Goal: Information Seeking & Learning: Learn about a topic

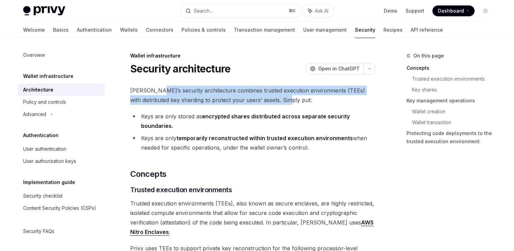
drag, startPoint x: 276, startPoint y: 99, endPoint x: 154, endPoint y: 95, distance: 121.8
click at [154, 95] on span "[PERSON_NAME]’s security architecture combines trusted execution environments (…" at bounding box center [252, 95] width 245 height 19
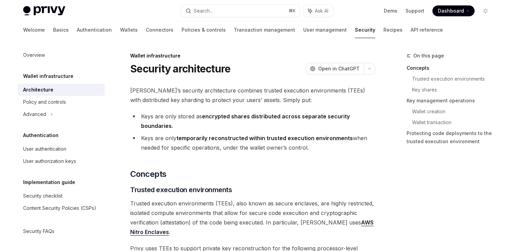
click at [167, 113] on li "Keys are only stored as encrypted shares distributed across separate security b…" at bounding box center [252, 121] width 245 height 19
click at [215, 117] on strong "encrypted shares distributed across separate security boundaries." at bounding box center [245, 121] width 209 height 16
click at [236, 118] on strong "encrypted shares distributed across separate security boundaries." at bounding box center [245, 121] width 209 height 16
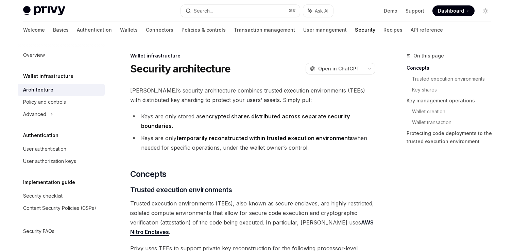
click at [261, 117] on strong "encrypted shares distributed across separate security boundaries." at bounding box center [245, 121] width 209 height 16
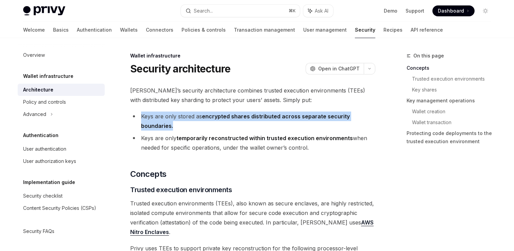
drag, startPoint x: 176, startPoint y: 127, endPoint x: 140, endPoint y: 116, distance: 37.1
click at [140, 116] on li "Keys are only stored as encrypted shares distributed across separate security b…" at bounding box center [252, 121] width 245 height 19
click at [180, 123] on li "Keys are only stored as encrypted shares distributed across separate security b…" at bounding box center [252, 121] width 245 height 19
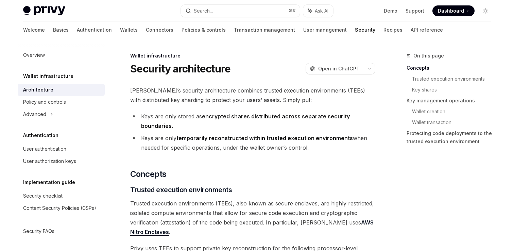
drag, startPoint x: 311, startPoint y: 149, endPoint x: 141, endPoint y: 136, distance: 170.2
click at [141, 136] on li "Keys are only temporarily reconstructed within trusted execution environments w…" at bounding box center [252, 142] width 245 height 19
click at [222, 129] on li "Keys are only stored as encrypted shares distributed across separate security b…" at bounding box center [252, 121] width 245 height 19
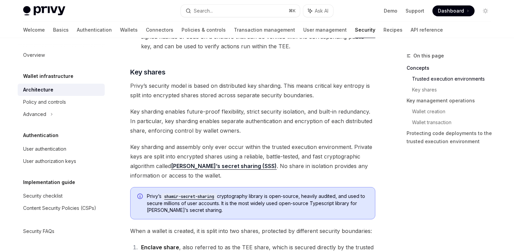
scroll to position [306, 0]
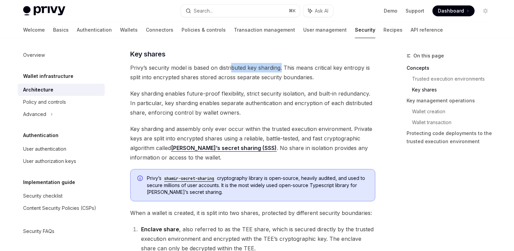
drag, startPoint x: 283, startPoint y: 69, endPoint x: 231, endPoint y: 69, distance: 51.4
click at [231, 69] on span "Privy’s security model is based on distributed key sharding. This means critica…" at bounding box center [252, 72] width 245 height 19
click at [239, 67] on span "Privy’s security model is based on distributed key sharding. This means critica…" at bounding box center [252, 72] width 245 height 19
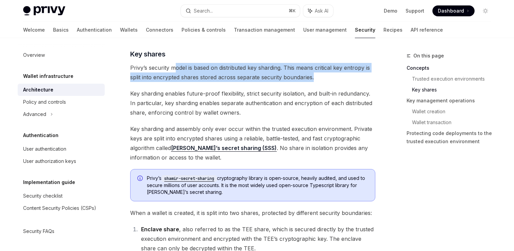
drag, startPoint x: 316, startPoint y: 80, endPoint x: 176, endPoint y: 67, distance: 140.7
click at [176, 67] on span "Privy’s security model is based on distributed key sharding. This means critica…" at bounding box center [252, 72] width 245 height 19
click at [264, 78] on span "Privy’s security model is based on distributed key sharding. This means critica…" at bounding box center [252, 72] width 245 height 19
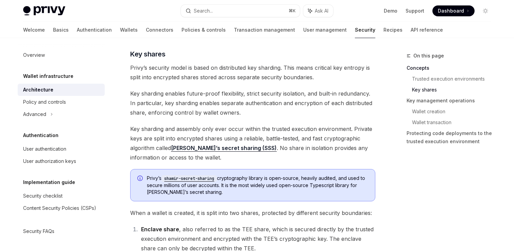
click at [328, 80] on span "Privy’s security model is based on distributed key sharding. This means critica…" at bounding box center [252, 72] width 245 height 19
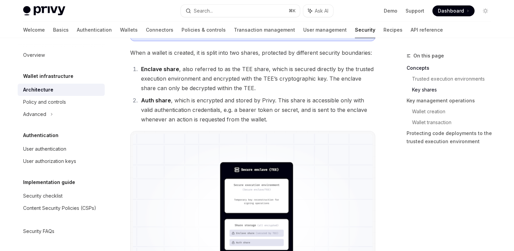
scroll to position [469, 0]
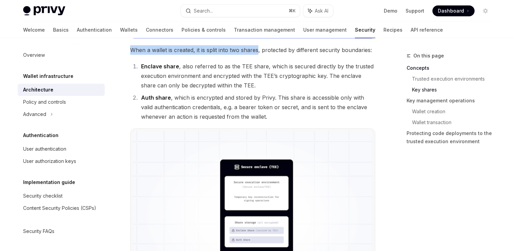
drag, startPoint x: 257, startPoint y: 51, endPoint x: 130, endPoint y: 51, distance: 126.9
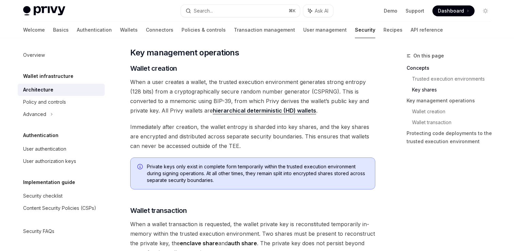
scroll to position [804, 0]
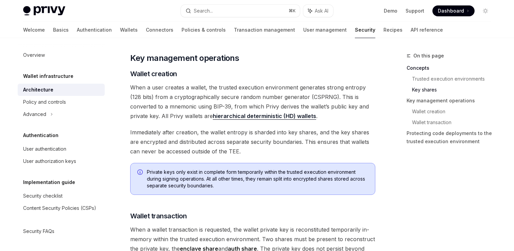
click at [311, 96] on span "When a user creates a wallet, the trusted execution environment generates stron…" at bounding box center [252, 102] width 245 height 38
click at [342, 96] on span "When a user creates a wallet, the trusted execution environment generates stron…" at bounding box center [252, 102] width 245 height 38
drag, startPoint x: 203, startPoint y: 105, endPoint x: 186, endPoint y: 105, distance: 17.3
click at [186, 105] on span "When a user creates a wallet, the trusted execution environment generates stron…" at bounding box center [252, 102] width 245 height 38
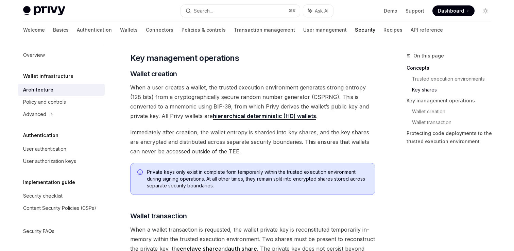
click at [158, 122] on div "[PERSON_NAME]’s security architecture combines trusted execution environments (…" at bounding box center [252, 45] width 245 height 1528
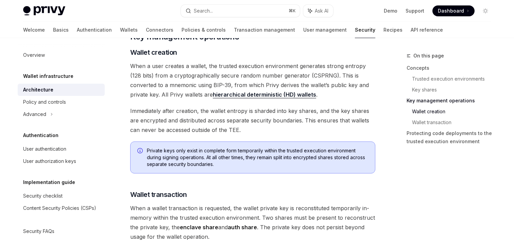
scroll to position [815, 0]
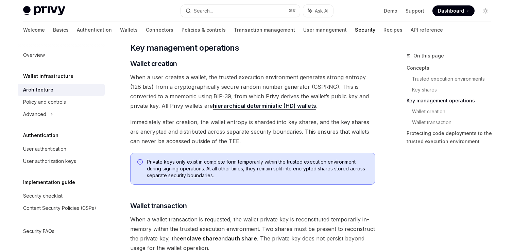
click at [267, 123] on span "Immediately after creation, the wallet entropy is sharded into key shares, and …" at bounding box center [252, 131] width 245 height 29
click at [289, 123] on span "Immediately after creation, the wallet entropy is sharded into key shares, and …" at bounding box center [252, 131] width 245 height 29
drag, startPoint x: 315, startPoint y: 123, endPoint x: 282, endPoint y: 123, distance: 32.3
click at [282, 123] on span "Immediately after creation, the wallet entropy is sharded into key shares, and …" at bounding box center [252, 131] width 245 height 29
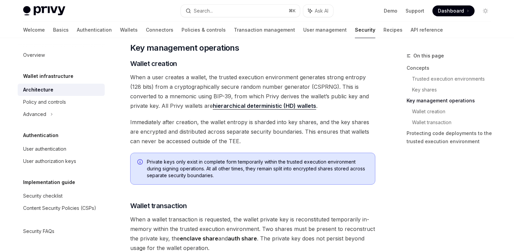
click at [349, 123] on span "Immediately after creation, the wallet entropy is sharded into key shares, and …" at bounding box center [252, 131] width 245 height 29
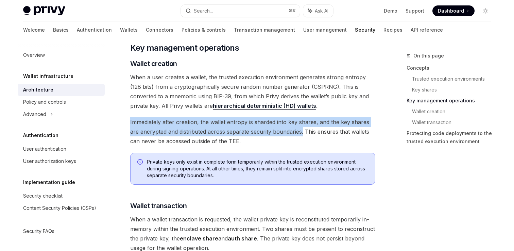
drag, startPoint x: 303, startPoint y: 131, endPoint x: 125, endPoint y: 124, distance: 178.3
click at [125, 124] on div "Wallet infrastructure Security architecture OpenAI Open in ChatGPT OpenAI Open …" at bounding box center [188, 68] width 375 height 1663
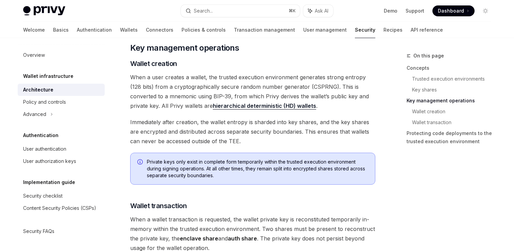
click at [251, 139] on span "Immediately after creation, the wallet entropy is sharded into key shares, and …" at bounding box center [252, 131] width 245 height 29
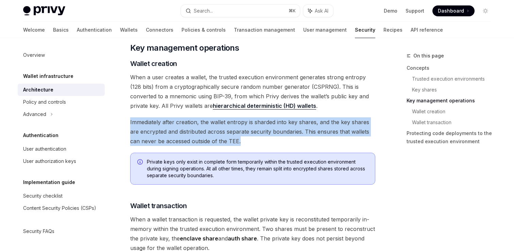
drag, startPoint x: 249, startPoint y: 143, endPoint x: 130, endPoint y: 124, distance: 120.1
click at [130, 124] on span "Immediately after creation, the wallet entropy is sharded into key shares, and …" at bounding box center [252, 131] width 245 height 29
click at [151, 126] on span "Immediately after creation, the wallet entropy is sharded into key shares, and …" at bounding box center [252, 131] width 245 height 29
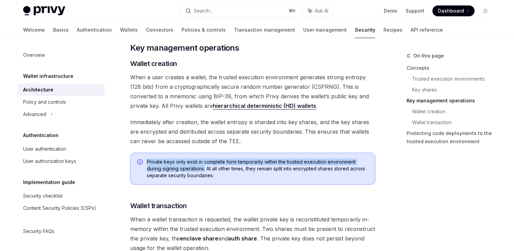
drag, startPoint x: 205, startPoint y: 168, endPoint x: 146, endPoint y: 163, distance: 59.7
click at [146, 163] on div "Private keys only exist in complete form temporarily within the trusted executi…" at bounding box center [252, 169] width 245 height 32
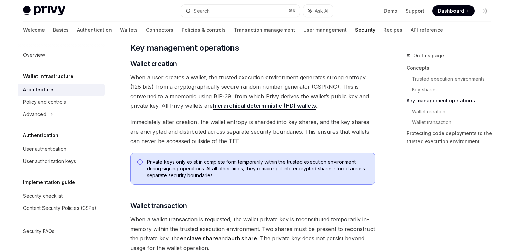
click at [239, 174] on span "Private keys only exist in complete form temporarily within the trusted executi…" at bounding box center [257, 168] width 221 height 20
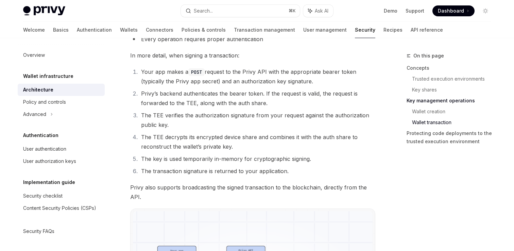
scroll to position [1106, 0]
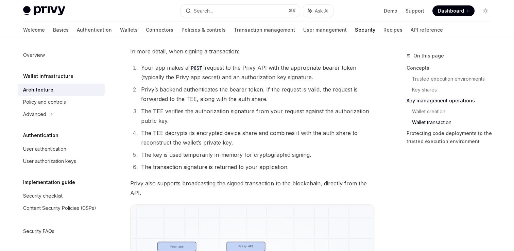
drag, startPoint x: 313, startPoint y: 76, endPoint x: 167, endPoint y: 69, distance: 146.1
click at [167, 69] on li "Your app makes a POST request to the Privy API with the appropriate bearer toke…" at bounding box center [257, 72] width 236 height 19
click at [173, 89] on li "Privy’s backend authenticates the bearer token. If the request is valid, the re…" at bounding box center [257, 94] width 236 height 19
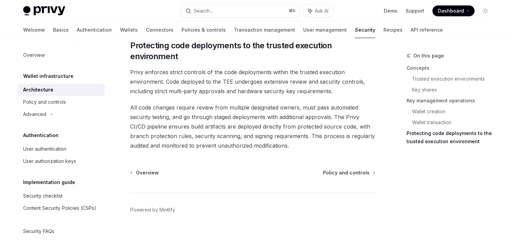
scroll to position [1464, 0]
click at [66, 113] on div "Advanced" at bounding box center [61, 114] width 87 height 12
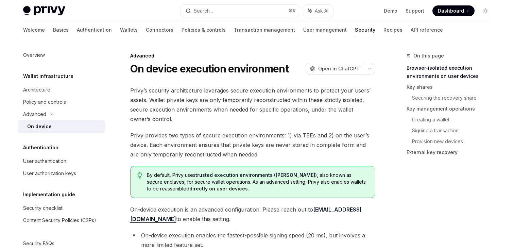
click at [63, 124] on div "On device" at bounding box center [63, 126] width 73 height 8
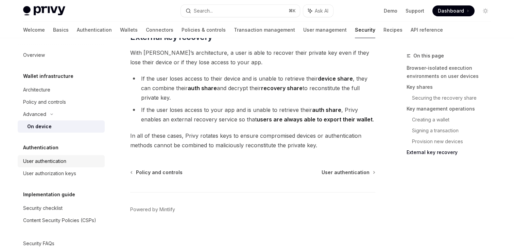
scroll to position [12, 0]
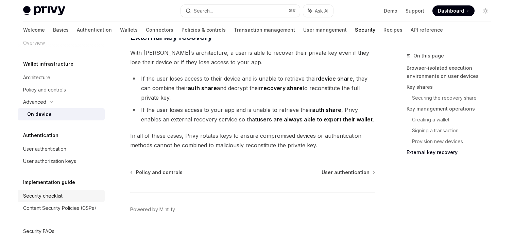
click at [65, 195] on div "Security checklist" at bounding box center [62, 196] width 78 height 8
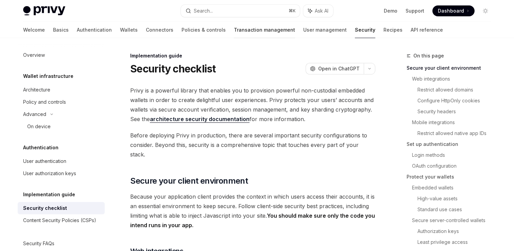
click at [234, 30] on link "Transaction management" at bounding box center [264, 30] width 61 height 16
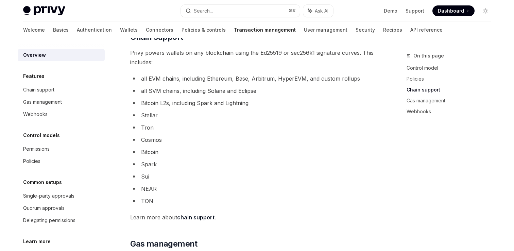
scroll to position [332, 0]
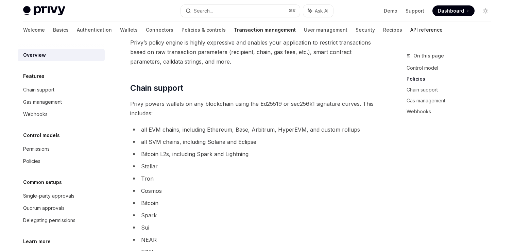
click at [411, 29] on link "API reference" at bounding box center [427, 30] width 32 height 16
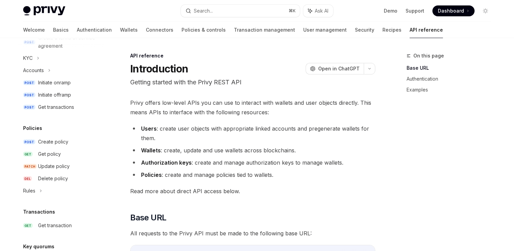
scroll to position [376, 0]
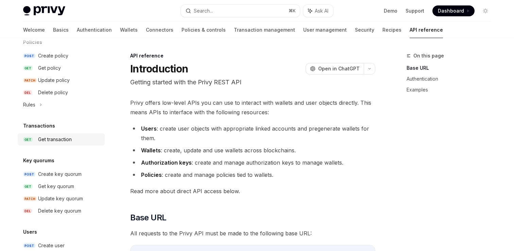
click at [78, 143] on div "Get transaction" at bounding box center [69, 139] width 63 height 8
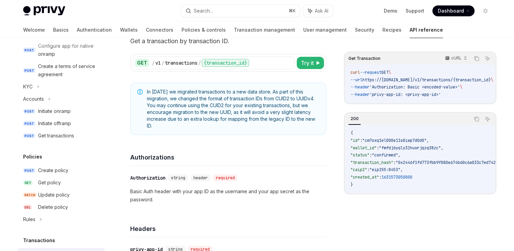
scroll to position [232, 0]
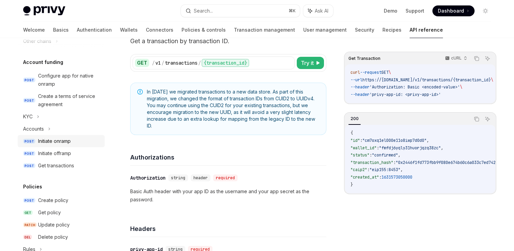
click at [77, 145] on div "Initiate onramp" at bounding box center [69, 141] width 63 height 8
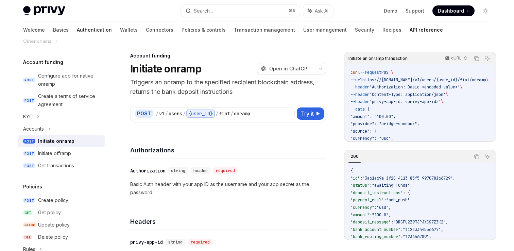
click at [77, 34] on link "Authentication" at bounding box center [94, 30] width 35 height 16
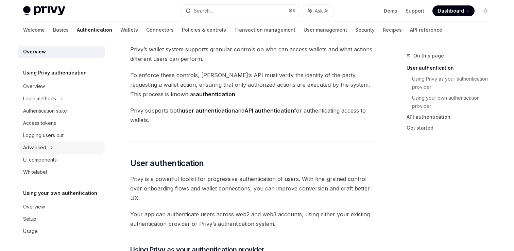
scroll to position [31, 0]
click at [53, 29] on link "Basics" at bounding box center [61, 30] width 16 height 16
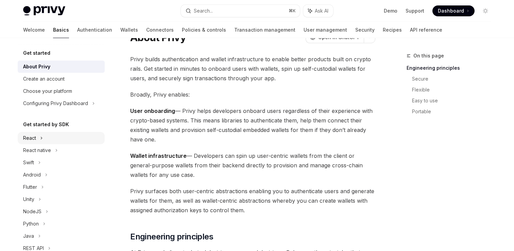
click at [53, 140] on div "React" at bounding box center [61, 138] width 87 height 12
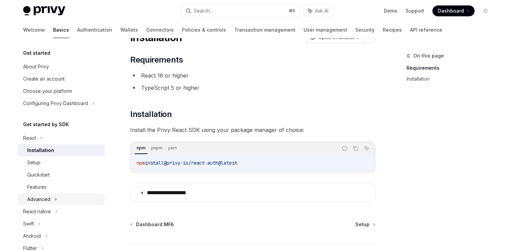
click at [62, 198] on div "Advanced" at bounding box center [61, 199] width 87 height 12
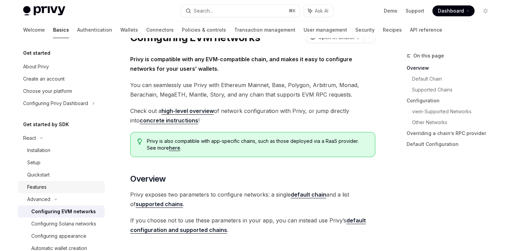
click at [64, 188] on div "Features" at bounding box center [63, 187] width 73 height 8
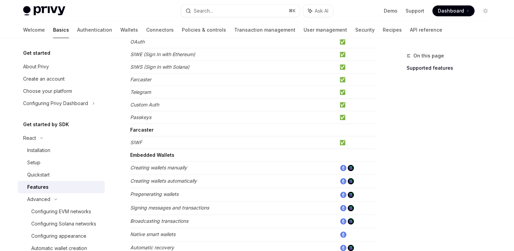
scroll to position [180, 0]
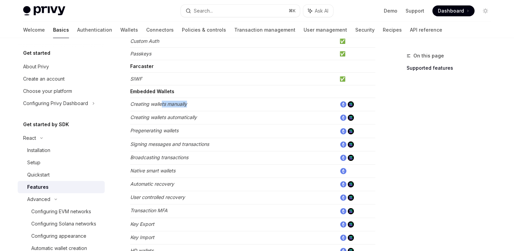
drag, startPoint x: 196, startPoint y: 102, endPoint x: 160, endPoint y: 102, distance: 35.7
click at [163, 102] on td "Creating wallets manually" at bounding box center [233, 104] width 207 height 13
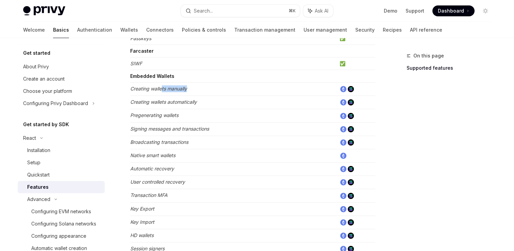
scroll to position [215, 0]
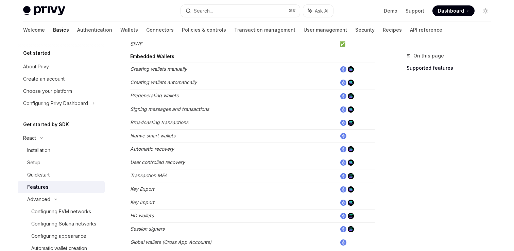
click at [206, 108] on em "Signing messages and transactions" at bounding box center [169, 109] width 79 height 6
click at [164, 112] on td "Signing messages and transactions" at bounding box center [233, 109] width 207 height 13
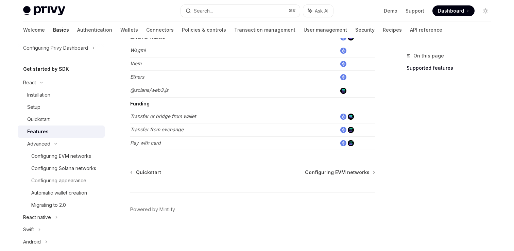
scroll to position [74, 0]
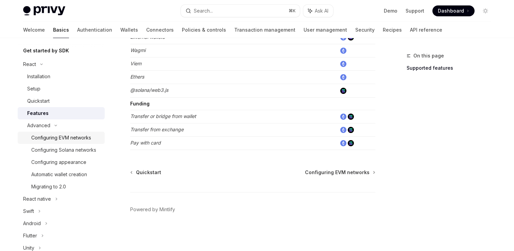
click at [76, 138] on div "Configuring EVM networks" at bounding box center [61, 138] width 60 height 8
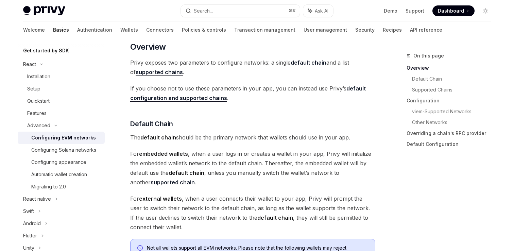
scroll to position [214, 0]
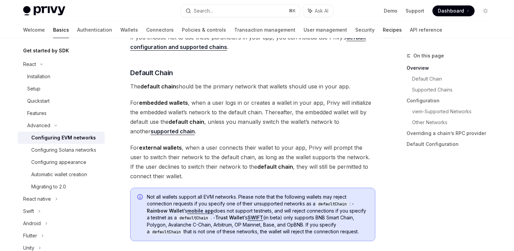
click at [383, 34] on link "Recipes" at bounding box center [392, 30] width 19 height 16
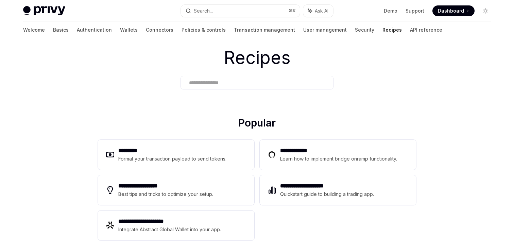
scroll to position [60, 0]
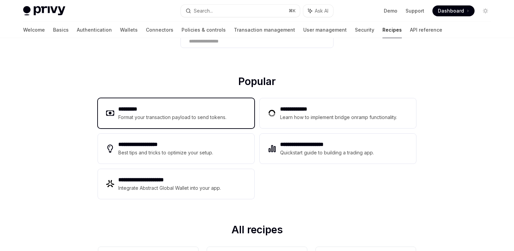
click at [189, 115] on div "Format your transaction payload to send tokens." at bounding box center [172, 117] width 108 height 8
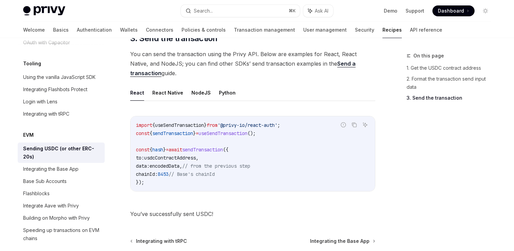
scroll to position [518, 0]
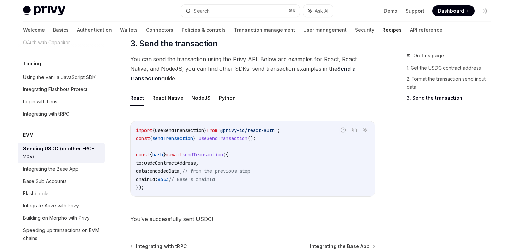
click at [248, 139] on span "useSendTransaction" at bounding box center [223, 138] width 49 height 6
copy span "useSendTransaction"
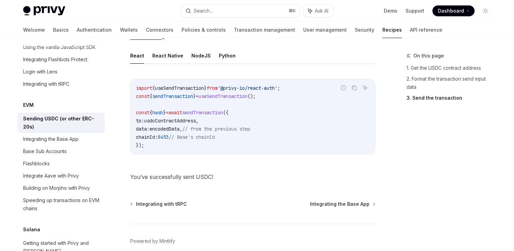
scroll to position [592, 0]
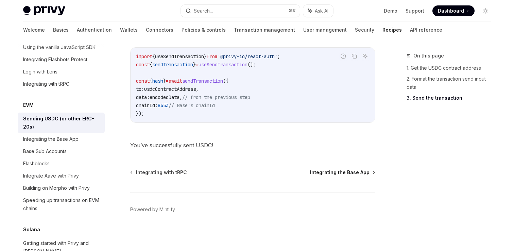
click at [339, 170] on span "Integrating the Base App" at bounding box center [340, 172] width 60 height 7
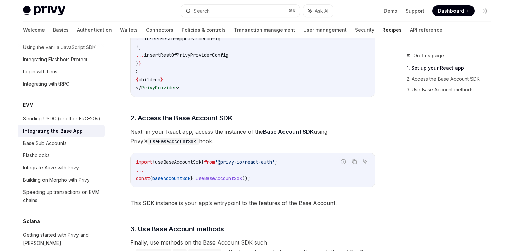
scroll to position [318, 0]
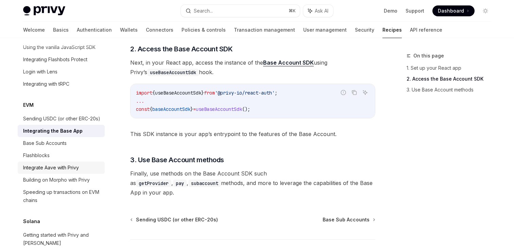
click at [80, 164] on div "Integrate Aave with Privy" at bounding box center [62, 168] width 78 height 8
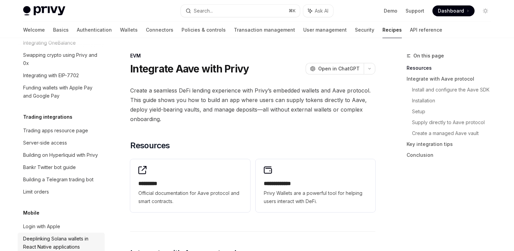
scroll to position [714, 0]
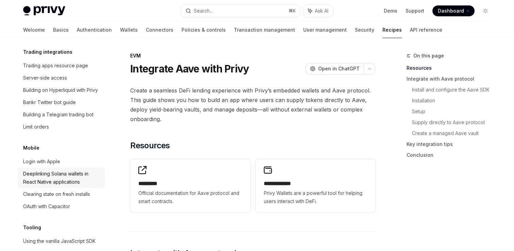
click at [81, 170] on div "Deeplinking Solana wallets in React Native applications" at bounding box center [62, 178] width 78 height 16
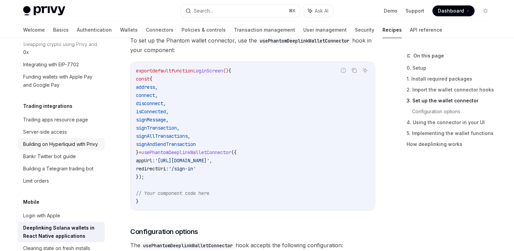
scroll to position [643, 0]
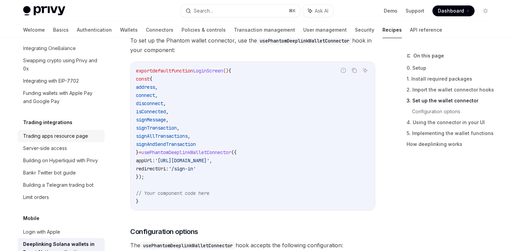
click at [64, 132] on div "Trading apps resource page" at bounding box center [55, 136] width 65 height 8
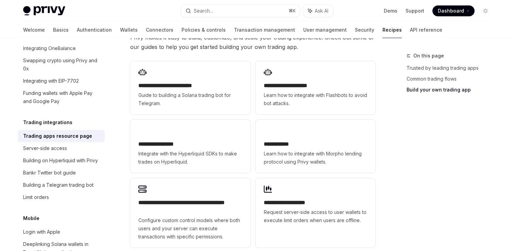
scroll to position [393, 0]
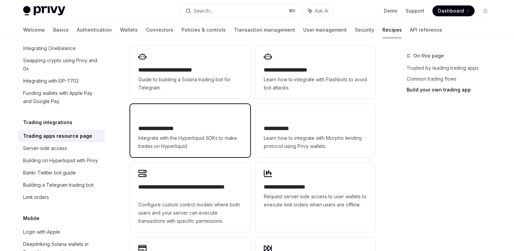
click at [200, 124] on h2 "**********" at bounding box center [189, 128] width 103 height 8
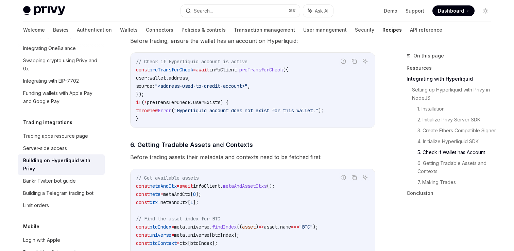
scroll to position [890, 0]
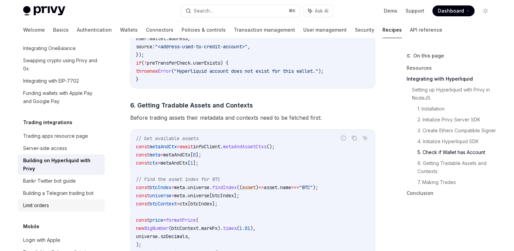
click at [57, 201] on div "Limit orders" at bounding box center [62, 205] width 78 height 8
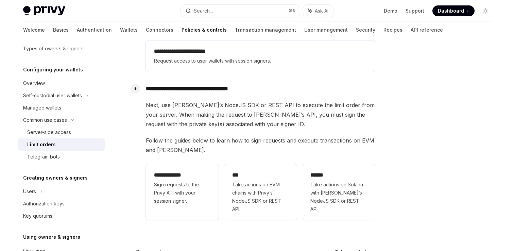
scroll to position [200, 0]
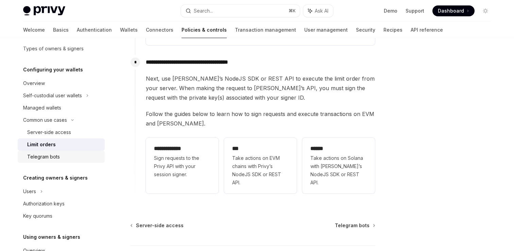
click at [59, 157] on div "Telegram bots" at bounding box center [63, 157] width 73 height 8
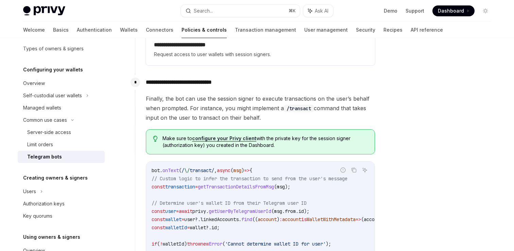
scroll to position [476, 0]
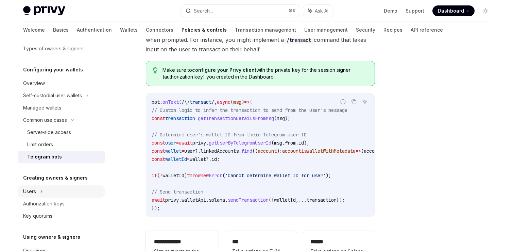
click at [67, 192] on div "Users" at bounding box center [61, 191] width 87 height 12
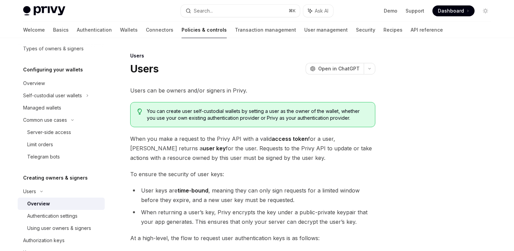
click at [56, 10] on img at bounding box center [44, 11] width 42 height 10
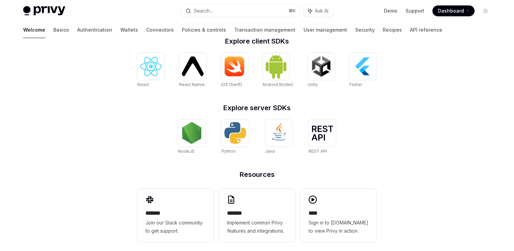
scroll to position [290, 0]
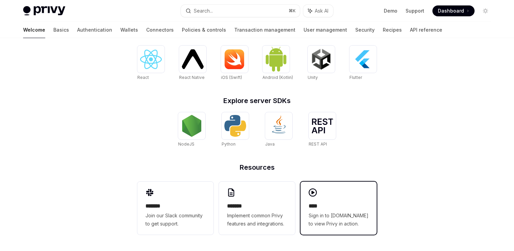
click at [347, 195] on div "**** Sign in to [DOMAIN_NAME] to view Privy in action." at bounding box center [339, 208] width 76 height 53
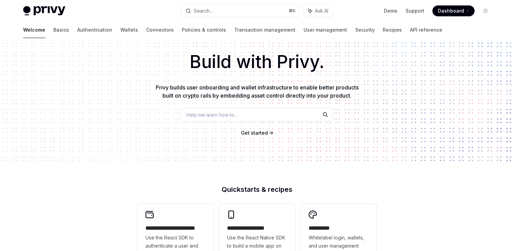
scroll to position [0, 0]
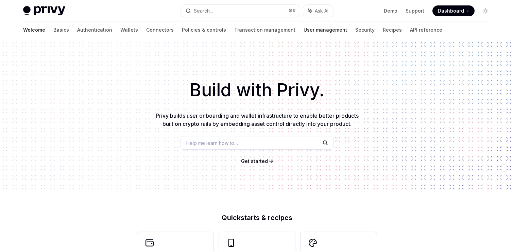
click at [304, 31] on link "User management" at bounding box center [326, 30] width 44 height 16
type textarea "*"
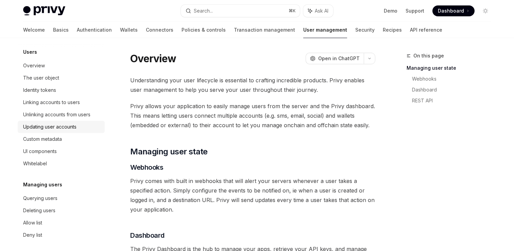
scroll to position [133, 0]
